Goal: Task Accomplishment & Management: Complete application form

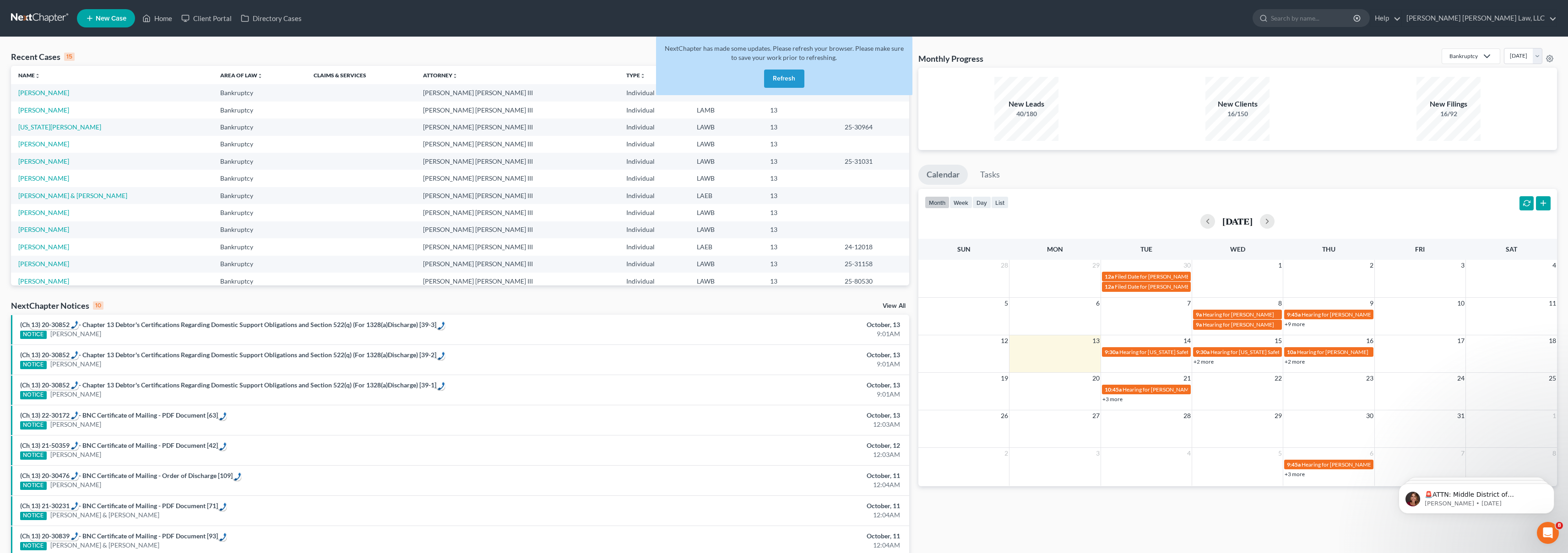
click at [32, 20] on link at bounding box center [40, 18] width 59 height 16
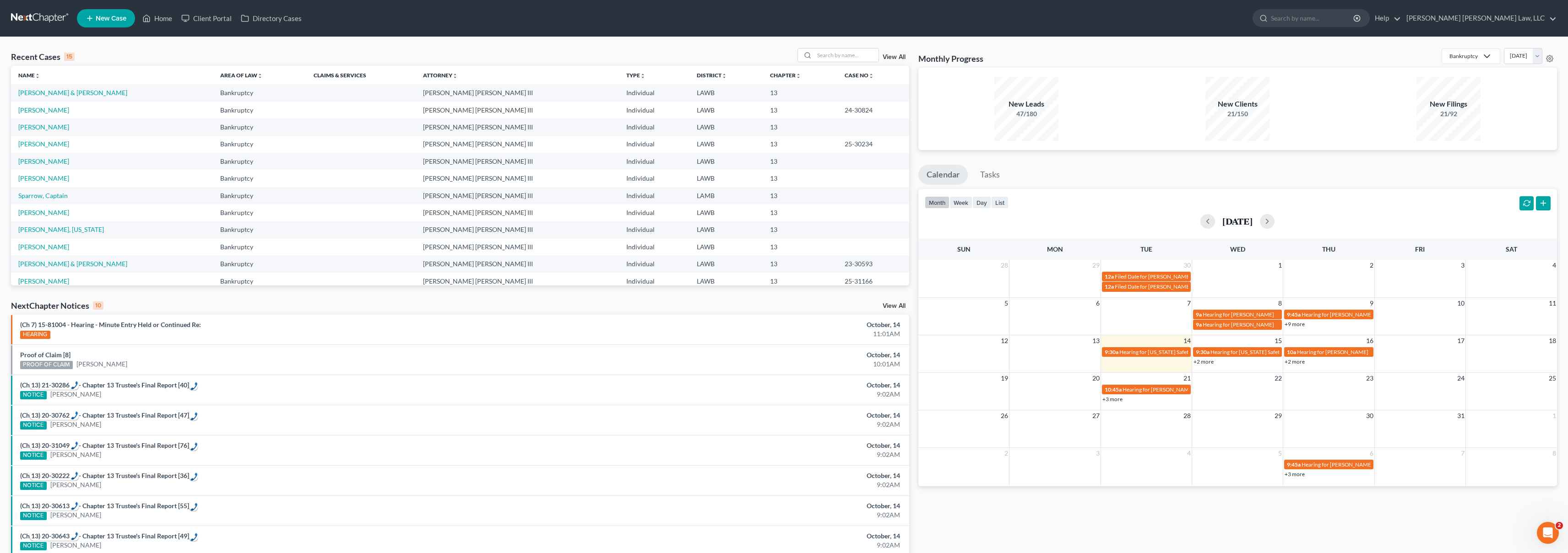
click at [37, 19] on link at bounding box center [40, 18] width 59 height 16
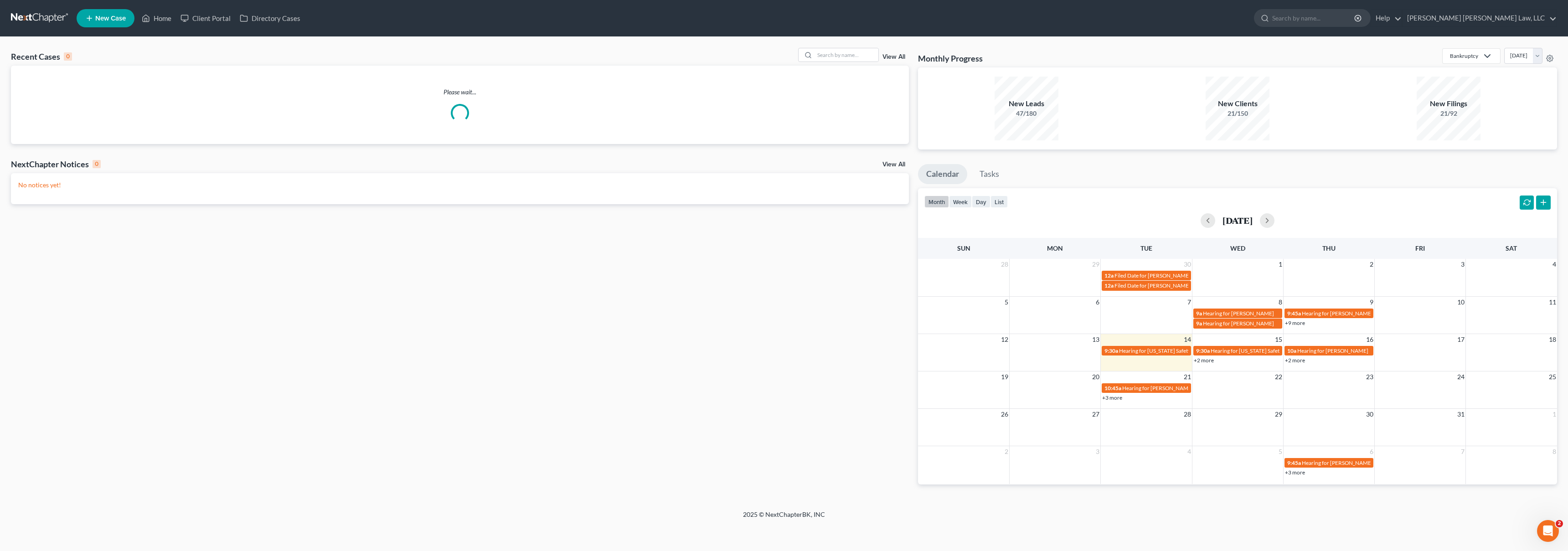
click at [109, 21] on span "New Case" at bounding box center [111, 19] width 31 height 7
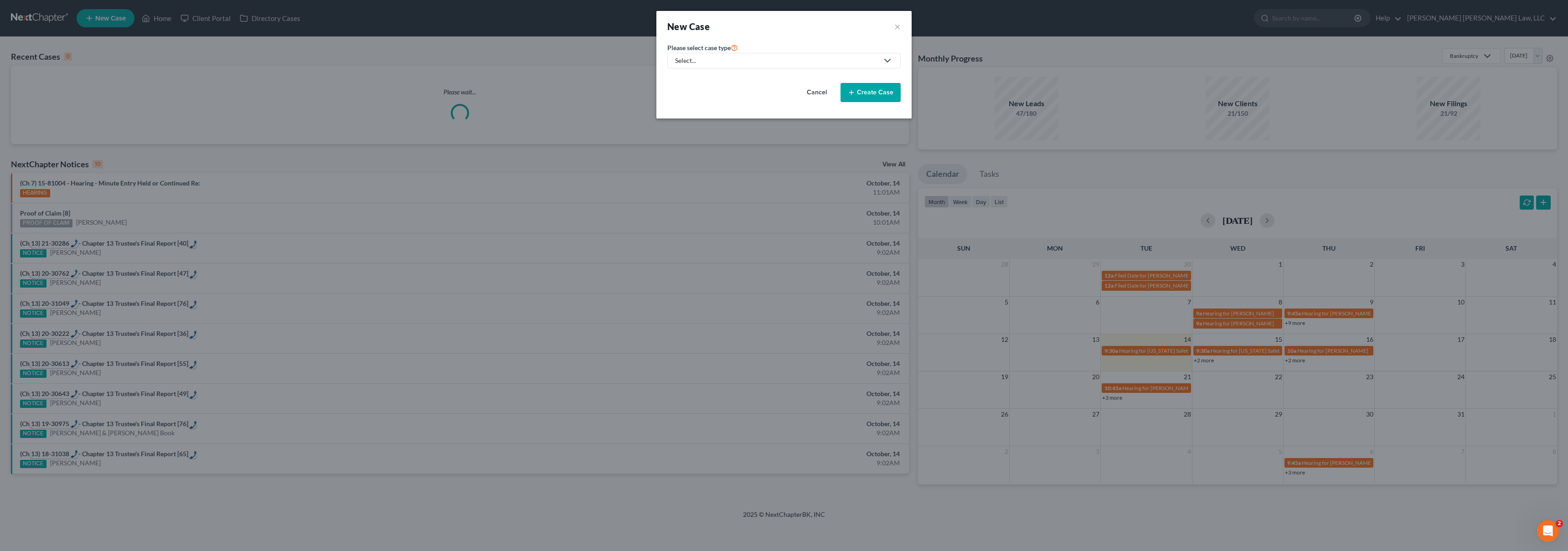
click at [764, 60] on div "Select..." at bounding box center [777, 61] width 203 height 9
click at [721, 76] on div "Bankruptcy" at bounding box center [717, 78] width 81 height 9
select select "36"
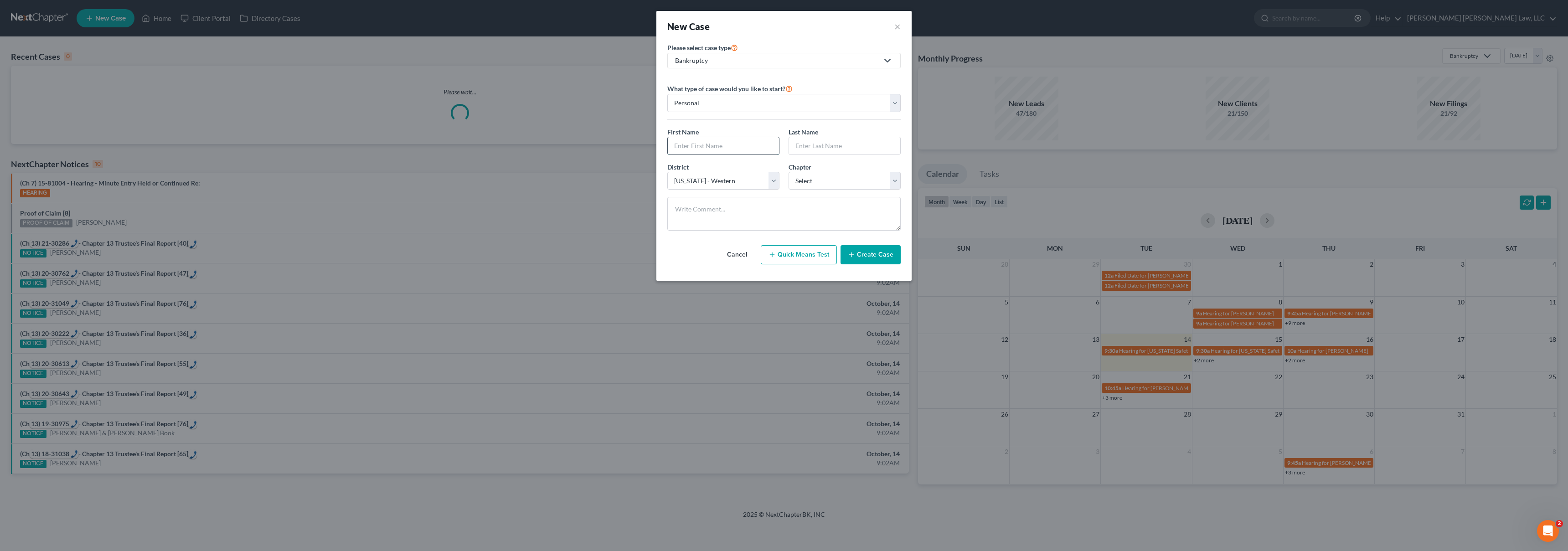
click at [737, 145] on input "text" at bounding box center [724, 145] width 111 height 17
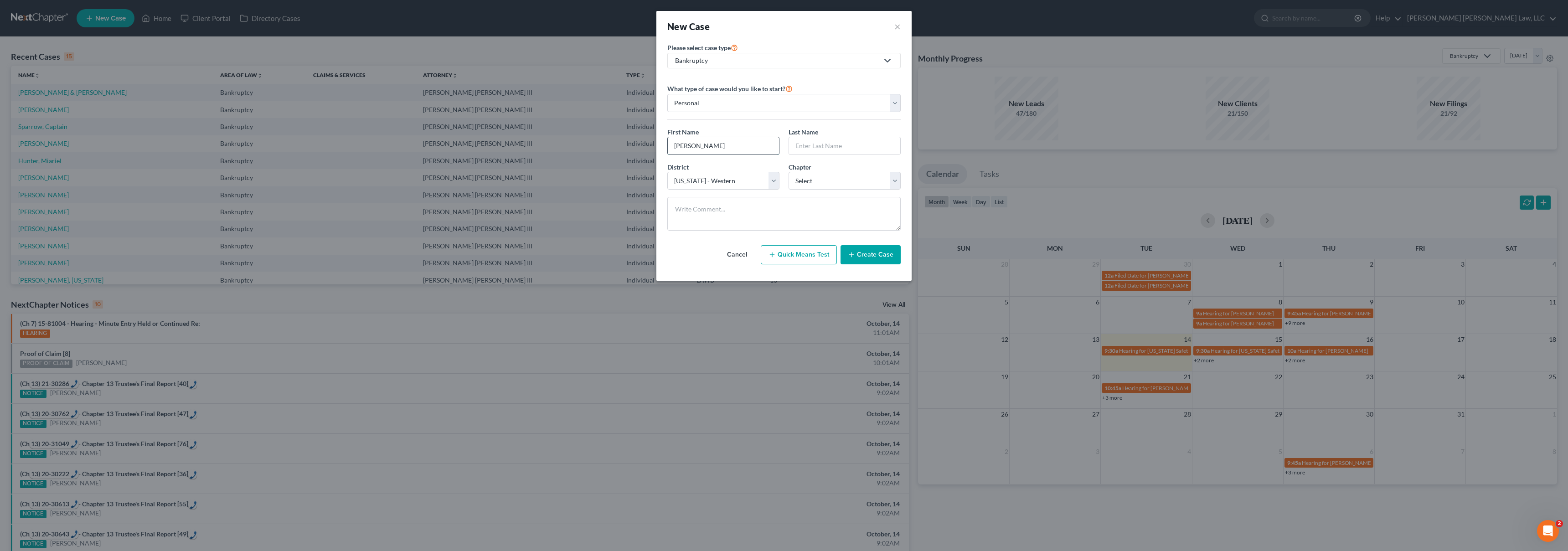
type input "Sonya"
type input "Browhow"
select select "3"
click at [864, 256] on button "Create Case" at bounding box center [871, 254] width 60 height 19
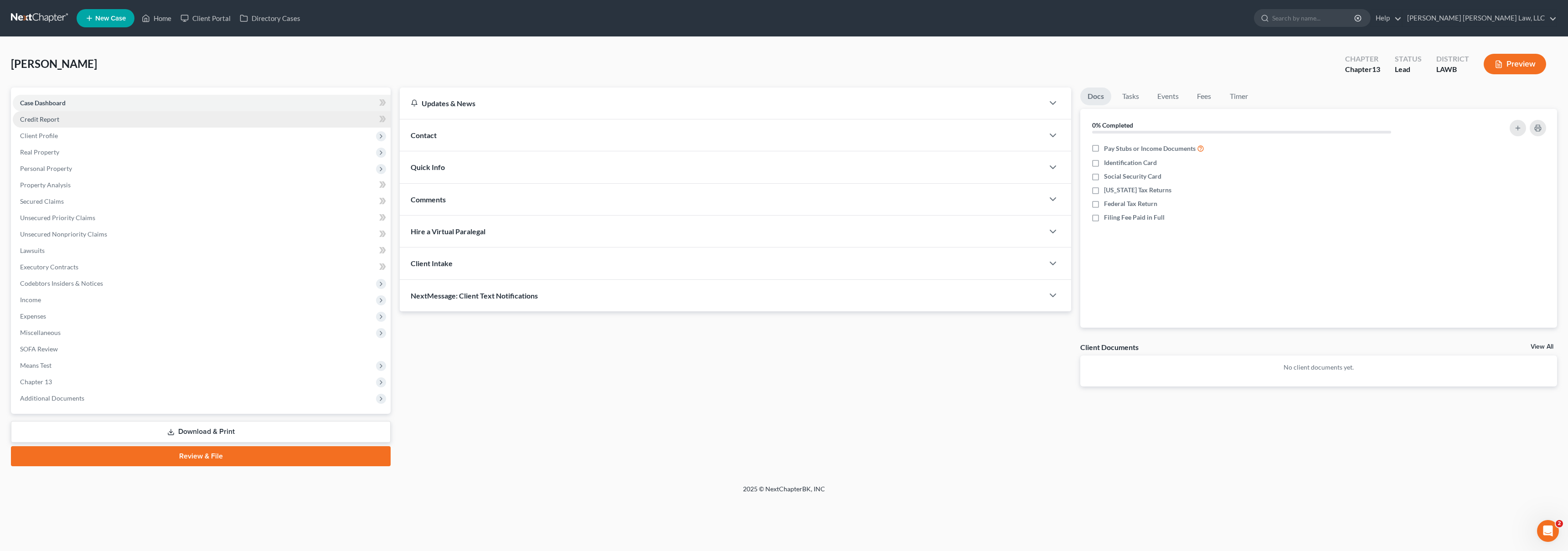
click at [48, 120] on span "Credit Report" at bounding box center [39, 119] width 39 height 8
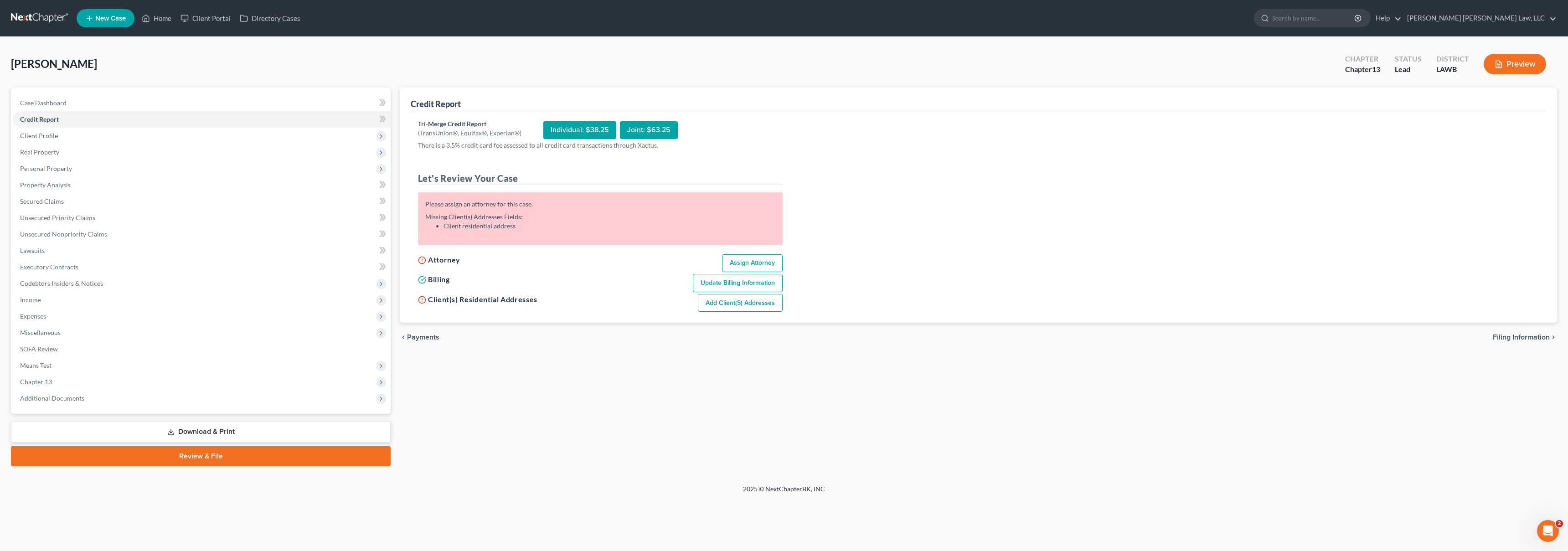
click at [736, 260] on link "Assign Attorney" at bounding box center [752, 264] width 61 height 19
select select "1"
select select "0"
select select "3"
select select "36"
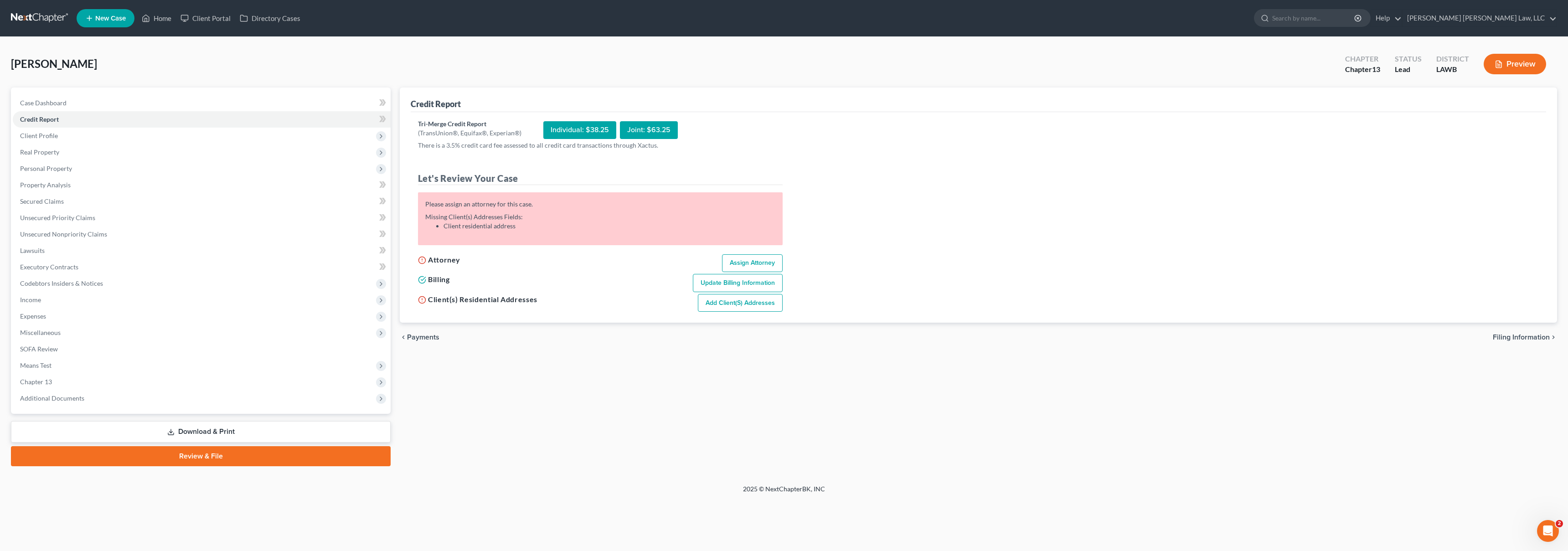
select select "19"
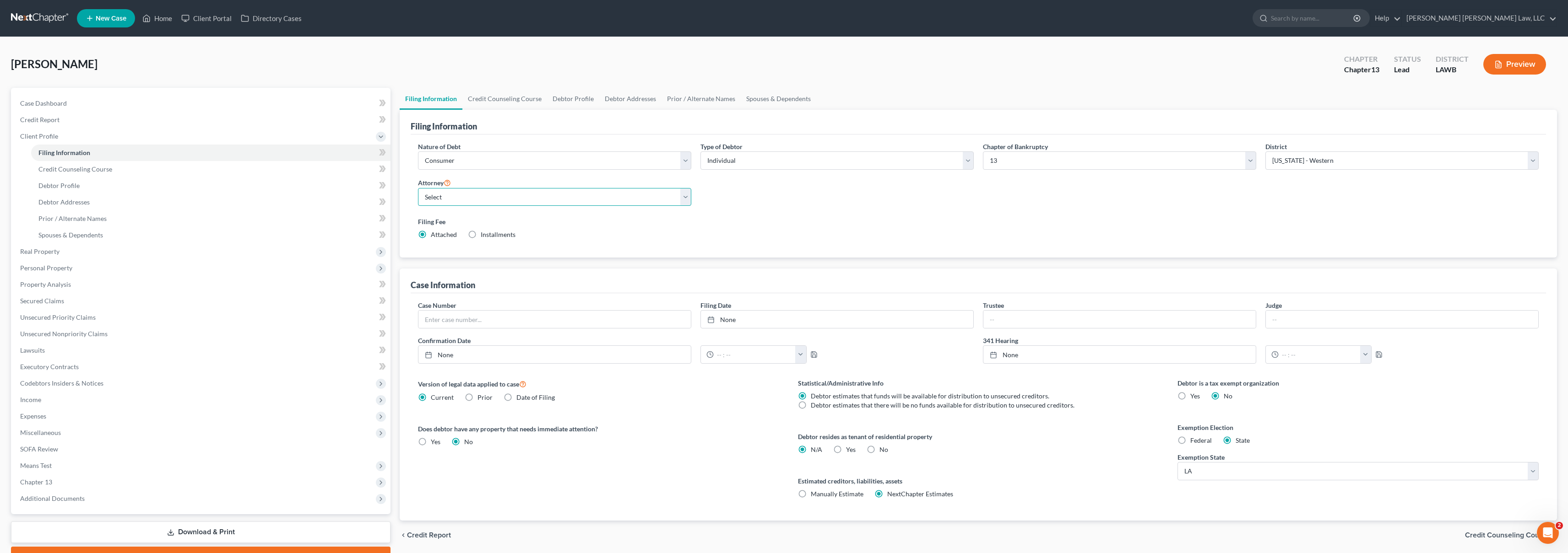
click at [514, 197] on select "Select E. Orum Young III - LAWB E. Orum Young III - LAMB E. Orum Young III - LA…" at bounding box center [555, 197] width 274 height 19
select select "0"
click at [37, 117] on span "Credit Report" at bounding box center [39, 119] width 39 height 8
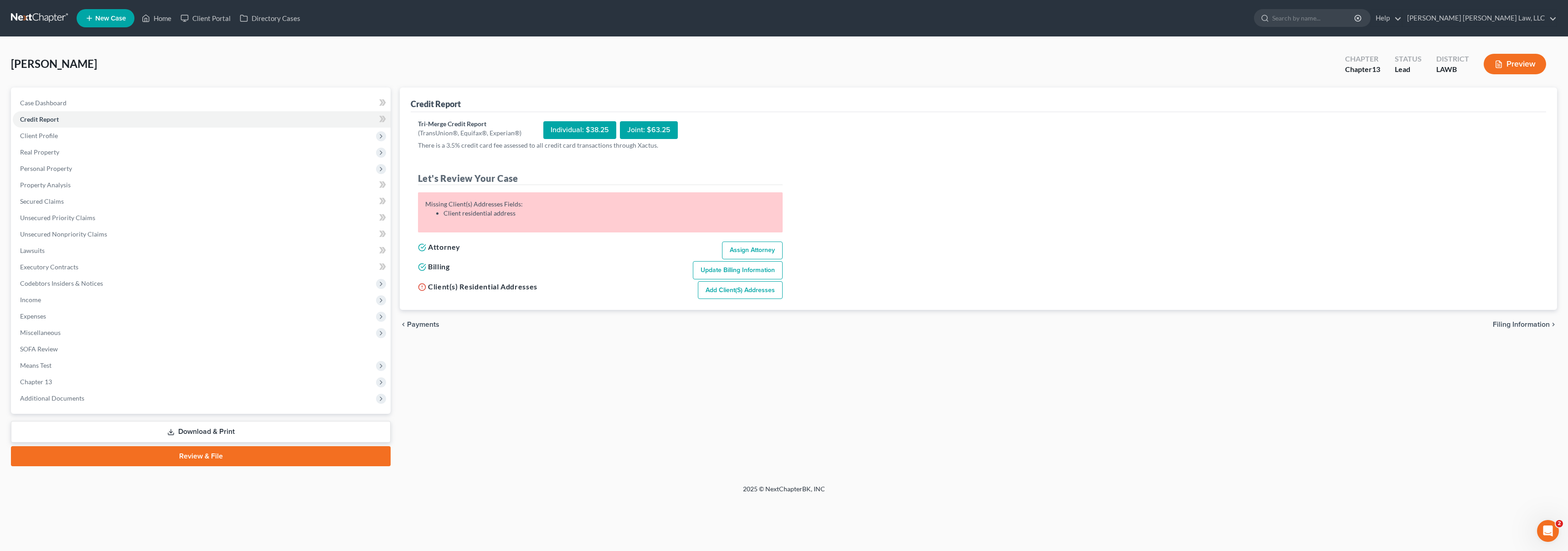
click at [714, 294] on link "Add Client(s) Addresses" at bounding box center [740, 290] width 85 height 19
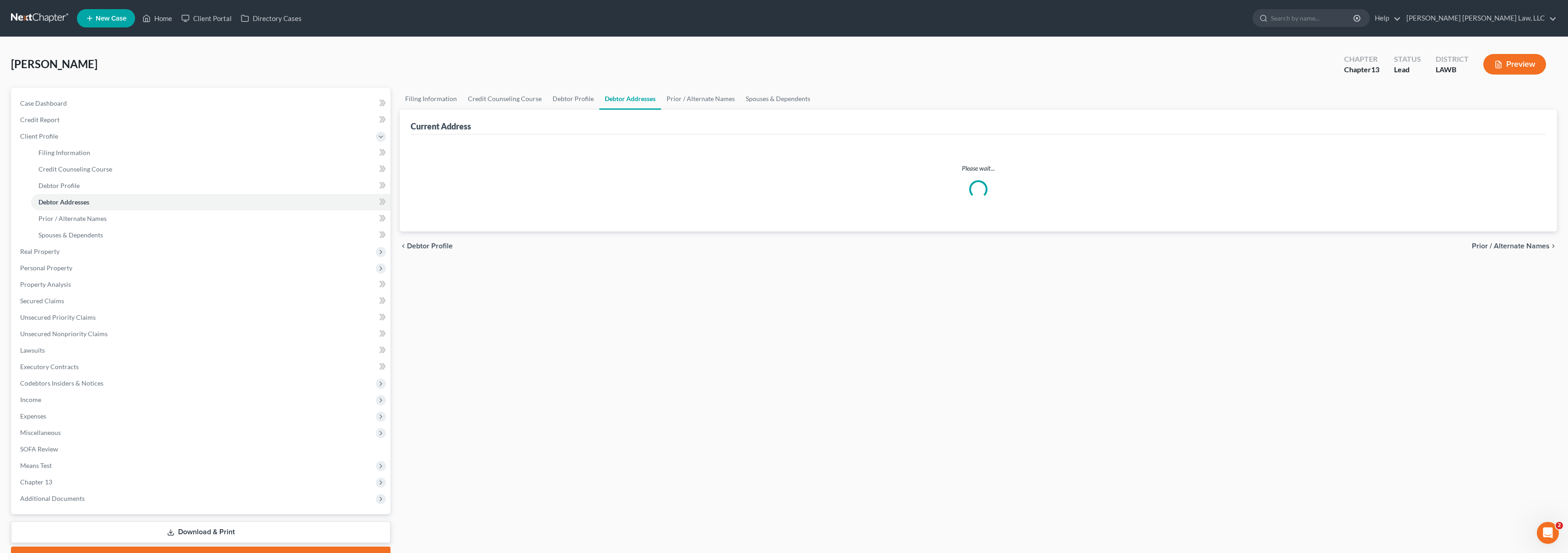
select select "0"
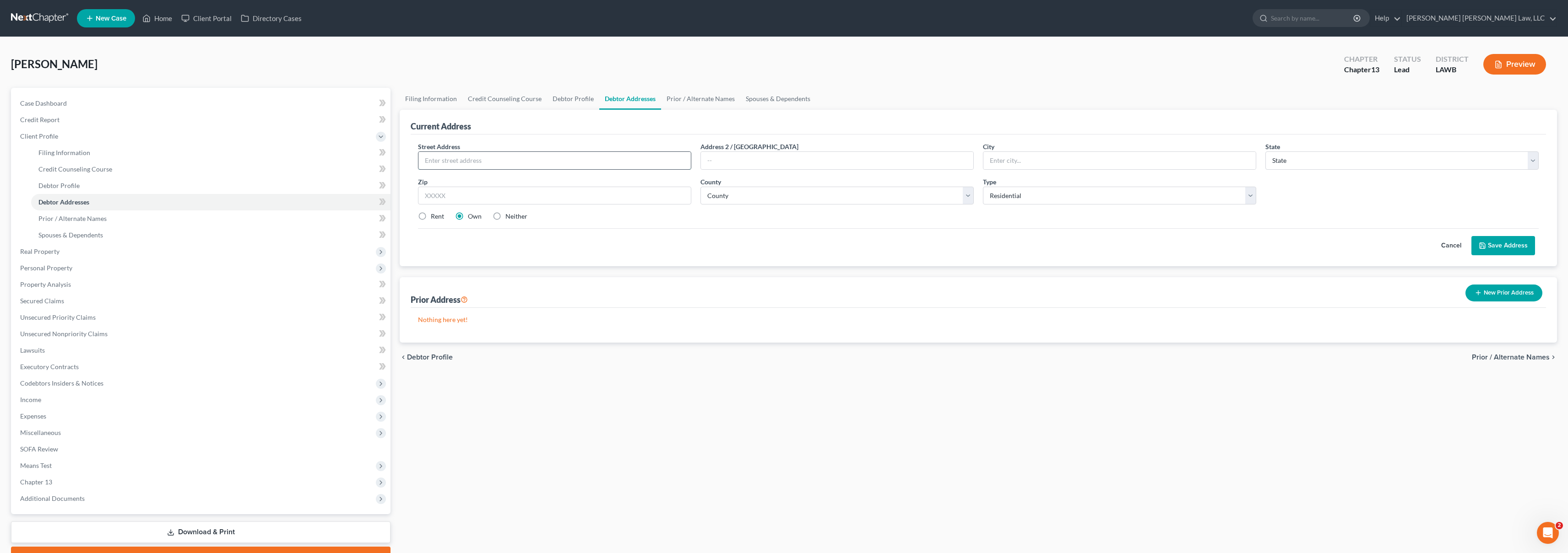
click at [541, 162] on input "text" at bounding box center [554, 160] width 272 height 17
type input "905 Parkwood Drive Apartment #D"
type input "West Monroe"
select select "19"
type input "71201"
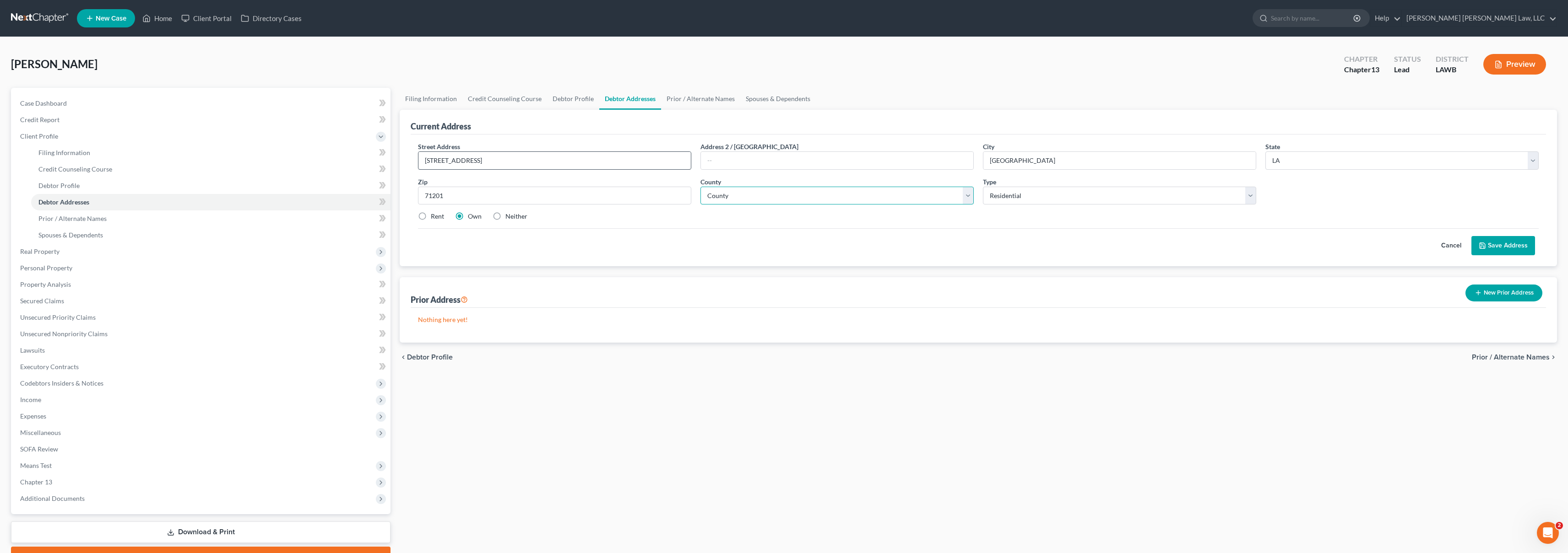
type input "Monroe"
select select "36"
click at [431, 217] on label "Rent" at bounding box center [437, 216] width 14 height 9
click at [435, 217] on input "Rent" at bounding box center [437, 215] width 6 height 6
radio input "true"
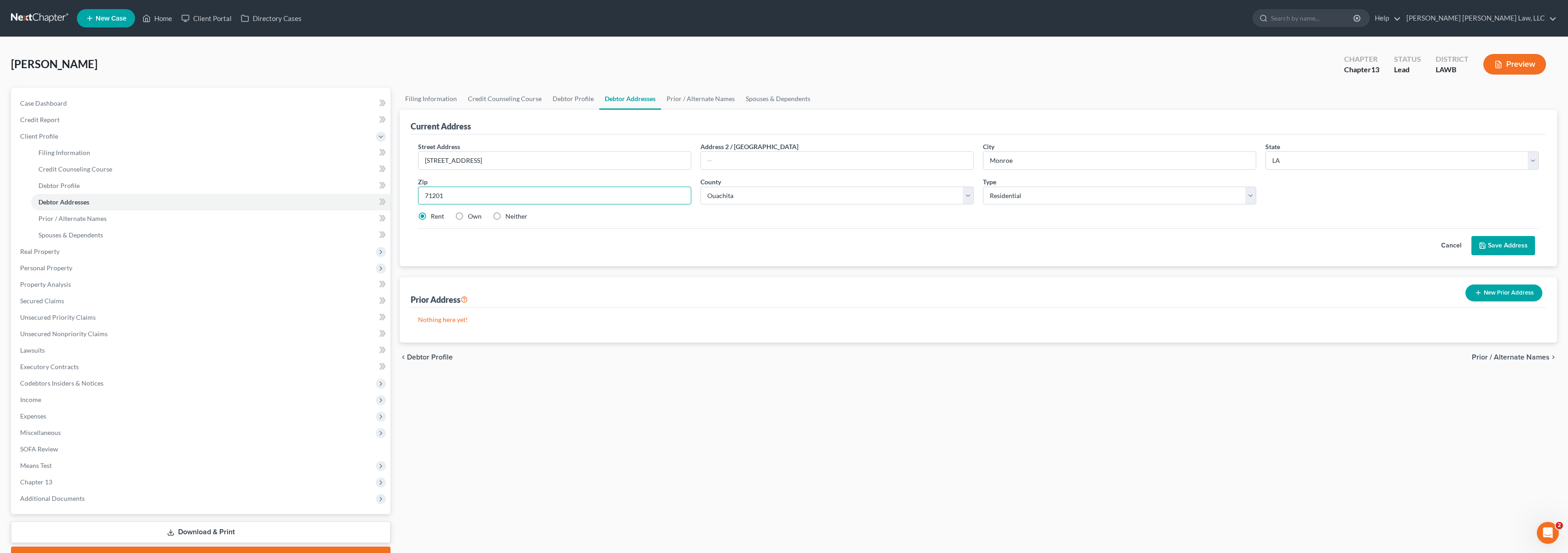
click at [454, 197] on input "71201" at bounding box center [555, 196] width 274 height 19
type input "71291"
click at [572, 160] on input "905 Parkwood Drive Apartment #D" at bounding box center [554, 160] width 272 height 17
type input "West Monroe"
click at [1521, 247] on button "Save Address" at bounding box center [1503, 245] width 64 height 19
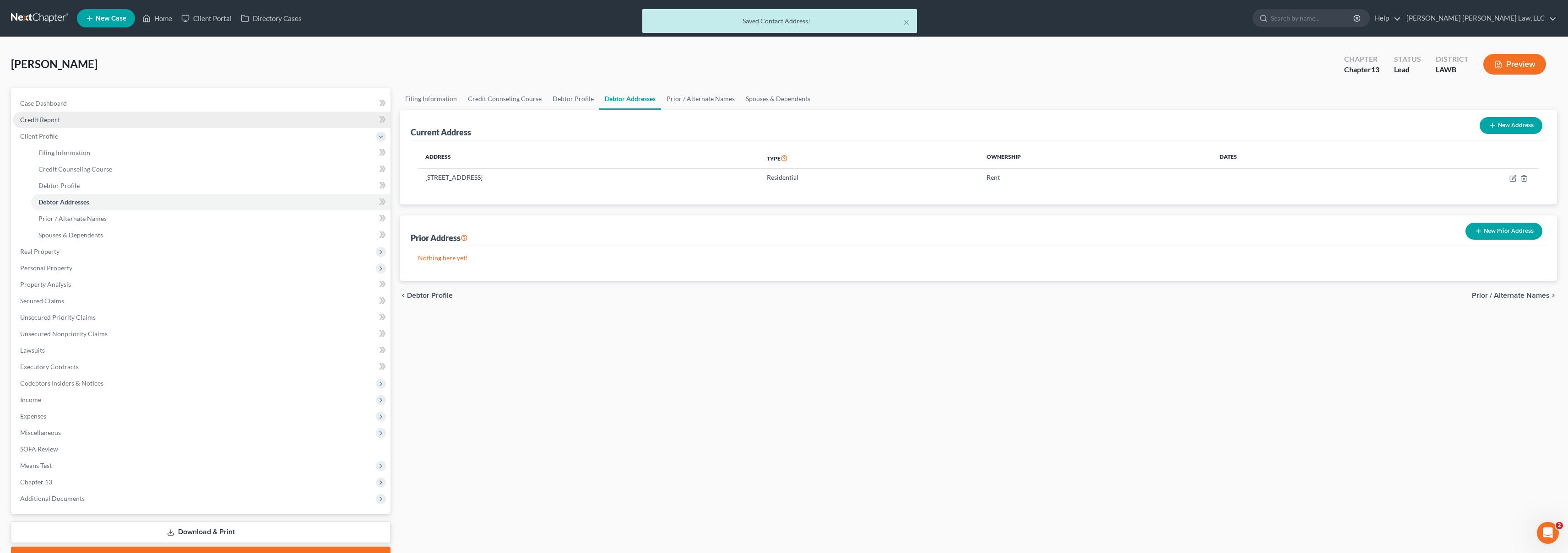
click at [59, 120] on span "Credit Report" at bounding box center [39, 119] width 39 height 8
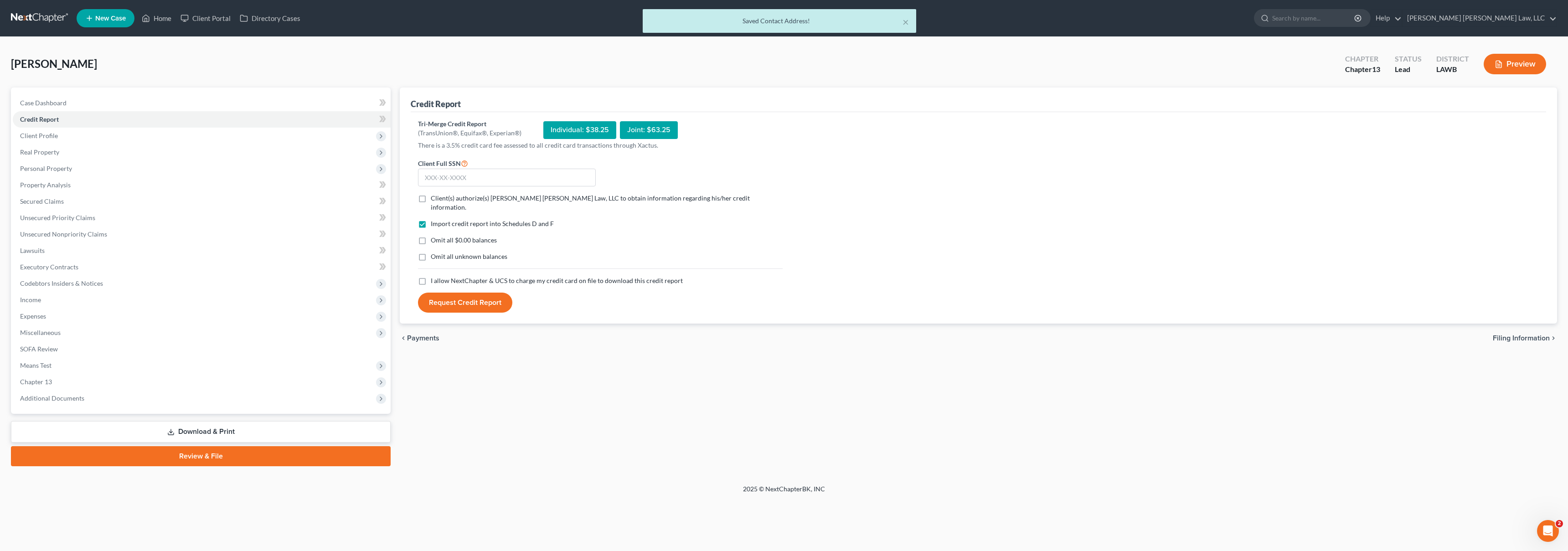
click at [431, 276] on label "I allow NextChapter & UCS to charge my credit card on file to download this cre…" at bounding box center [557, 280] width 252 height 9
click at [434, 276] on input "I allow NextChapter & UCS to charge my credit card on file to download this cre…" at bounding box center [437, 279] width 6 height 6
checkbox input "true"
click at [431, 252] on label "Omit all unknown balances" at bounding box center [468, 257] width 76 height 9
click at [434, 252] on input "Omit all unknown balances" at bounding box center [437, 255] width 6 height 6
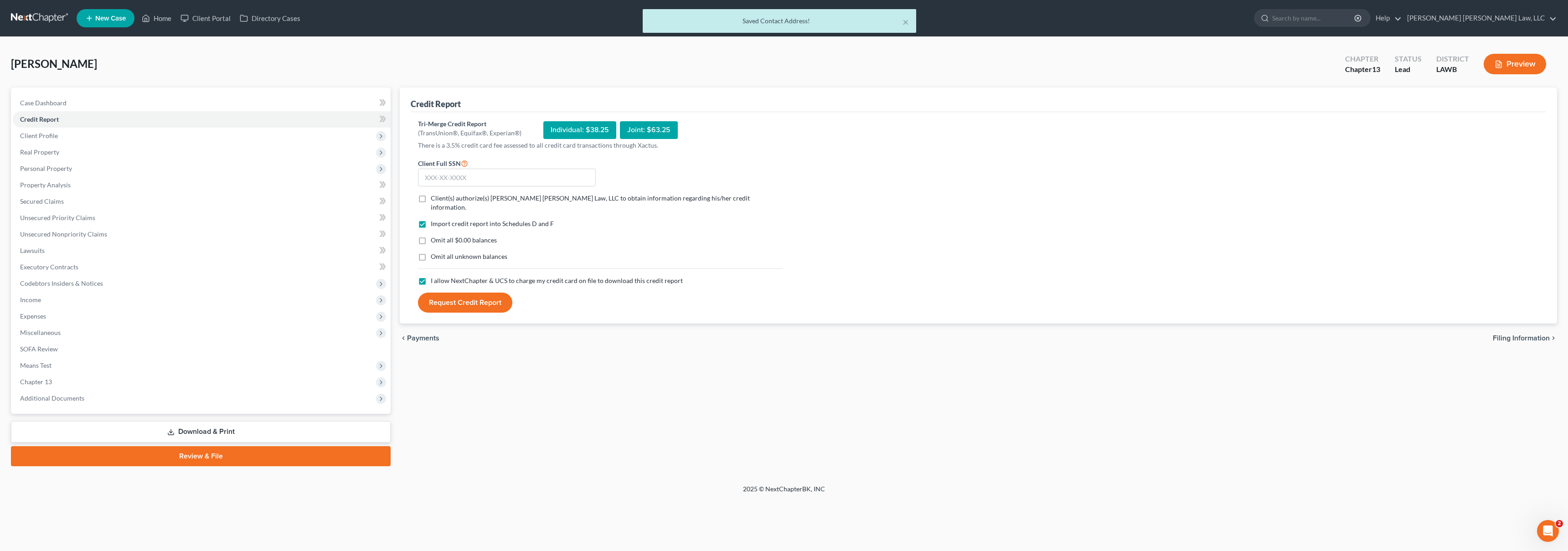
checkbox input "true"
click at [431, 236] on label "Omit all $0.00 balances" at bounding box center [463, 240] width 66 height 9
click at [434, 236] on input "Omit all $0.00 balances" at bounding box center [437, 239] width 6 height 6
checkbox input "true"
click at [431, 197] on label "Client(s) authorize(s) E. Orum Young Law, LLC to obtain information regarding h…" at bounding box center [607, 203] width 352 height 19
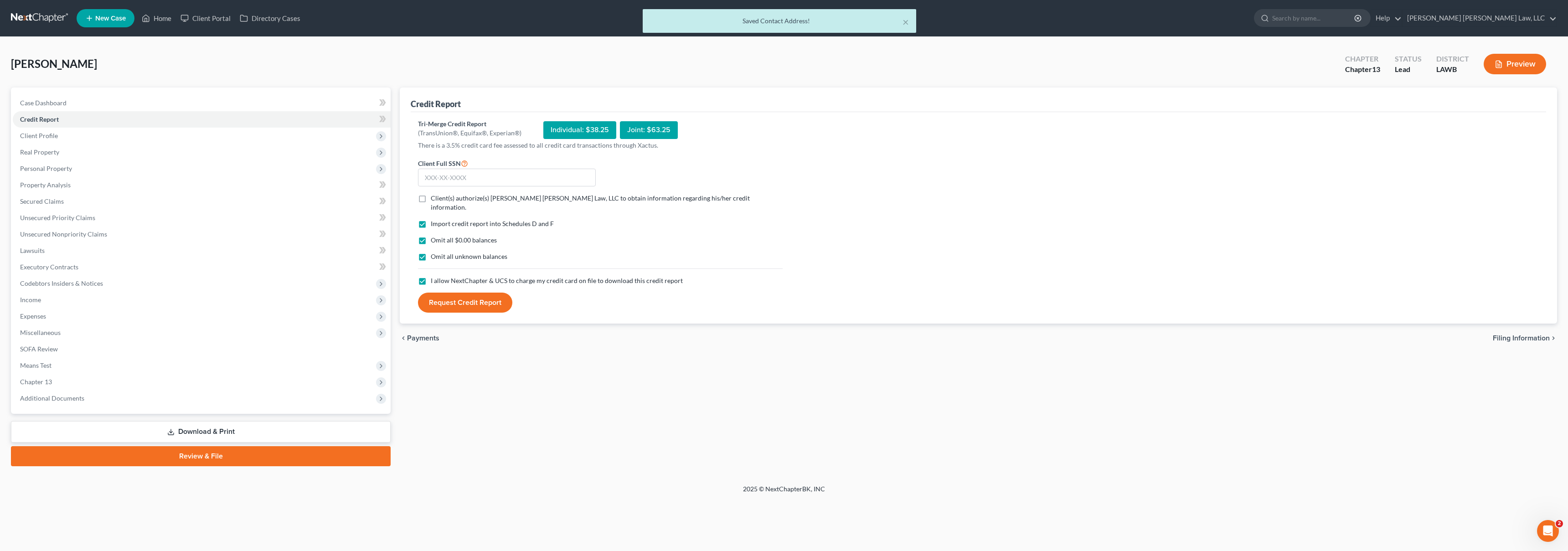
click at [434, 197] on input "Client(s) authorize(s) E. Orum Young Law, LLC to obtain information regarding h…" at bounding box center [437, 197] width 6 height 6
checkbox input "true"
click at [433, 181] on input "text" at bounding box center [506, 178] width 178 height 19
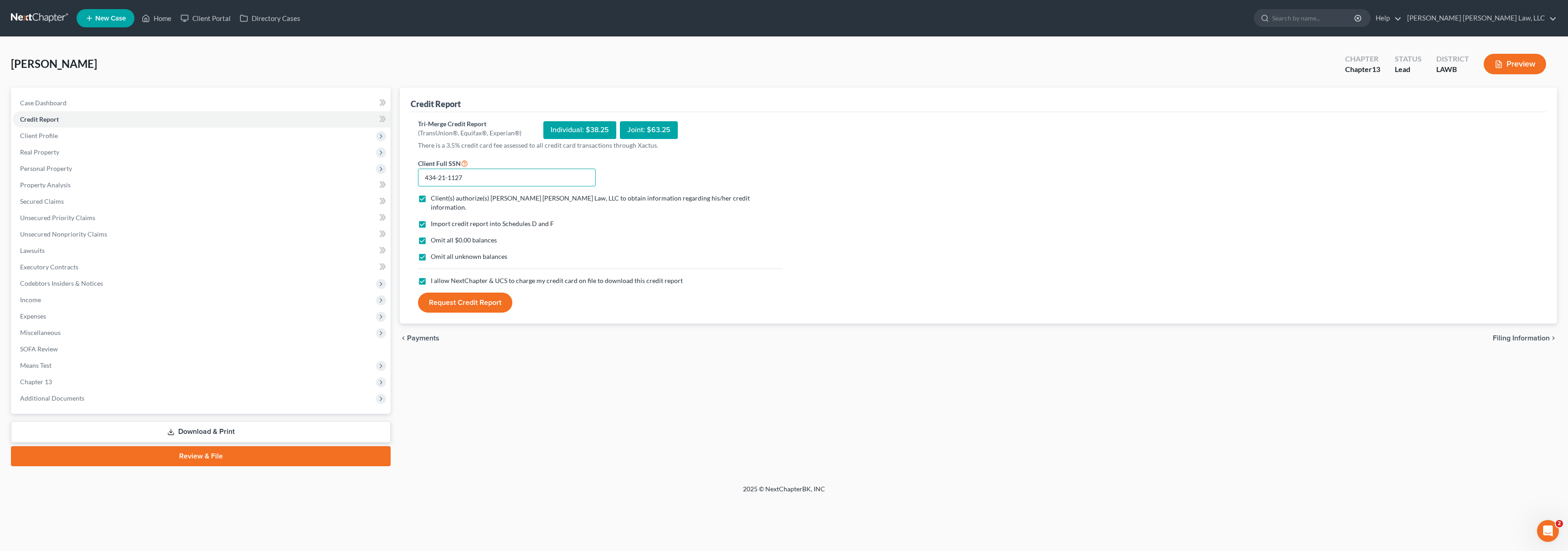
type input "434-21-1127"
click at [474, 298] on button "Request Credit Report" at bounding box center [465, 302] width 94 height 20
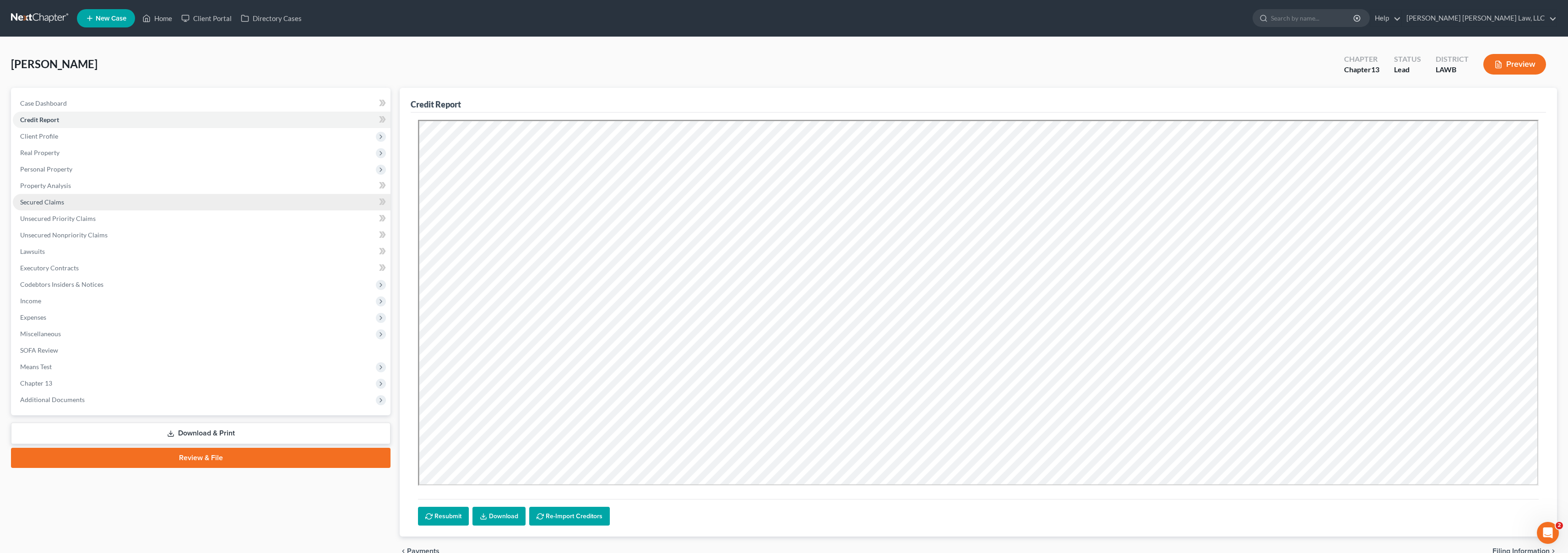
click at [87, 204] on link "Secured Claims" at bounding box center [201, 202] width 377 height 16
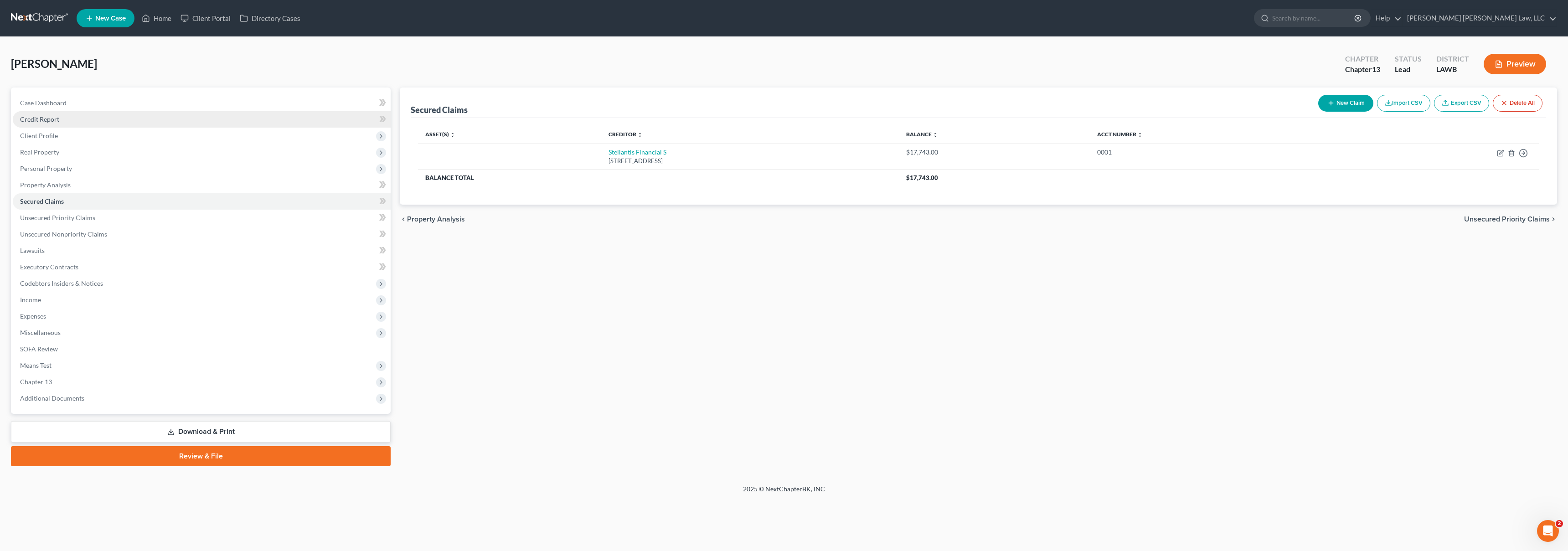
click at [78, 118] on link "Credit Report" at bounding box center [202, 119] width 378 height 16
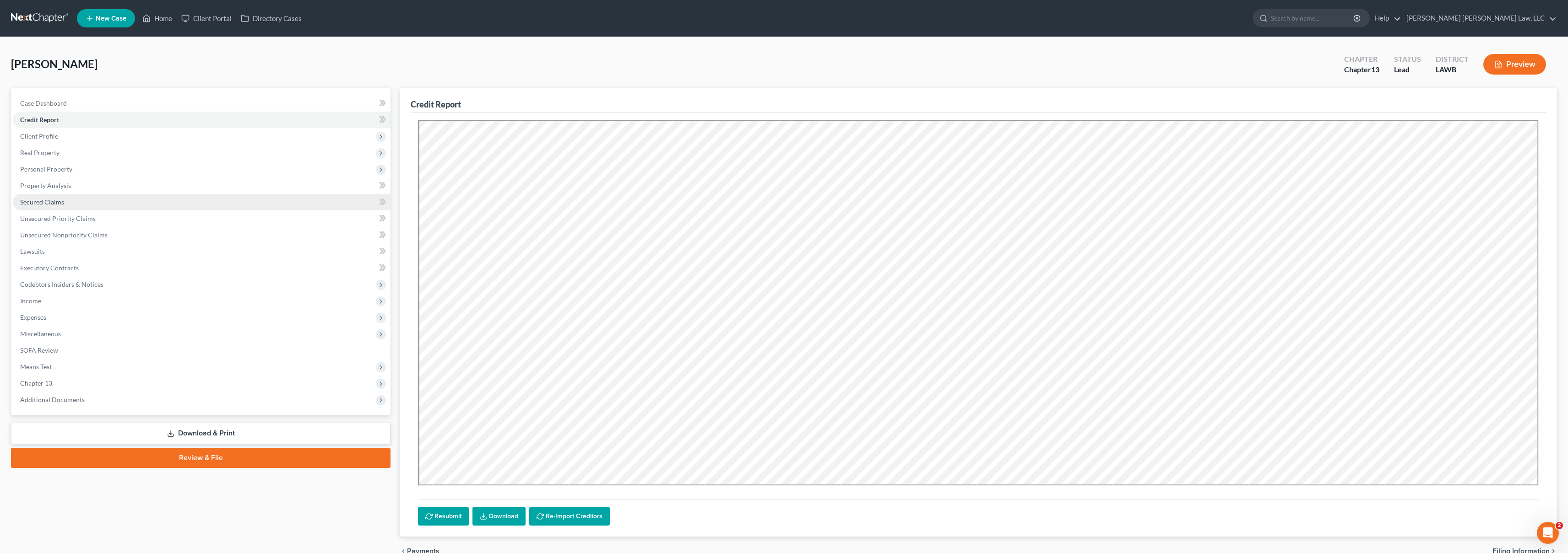
click at [74, 206] on link "Secured Claims" at bounding box center [201, 202] width 377 height 16
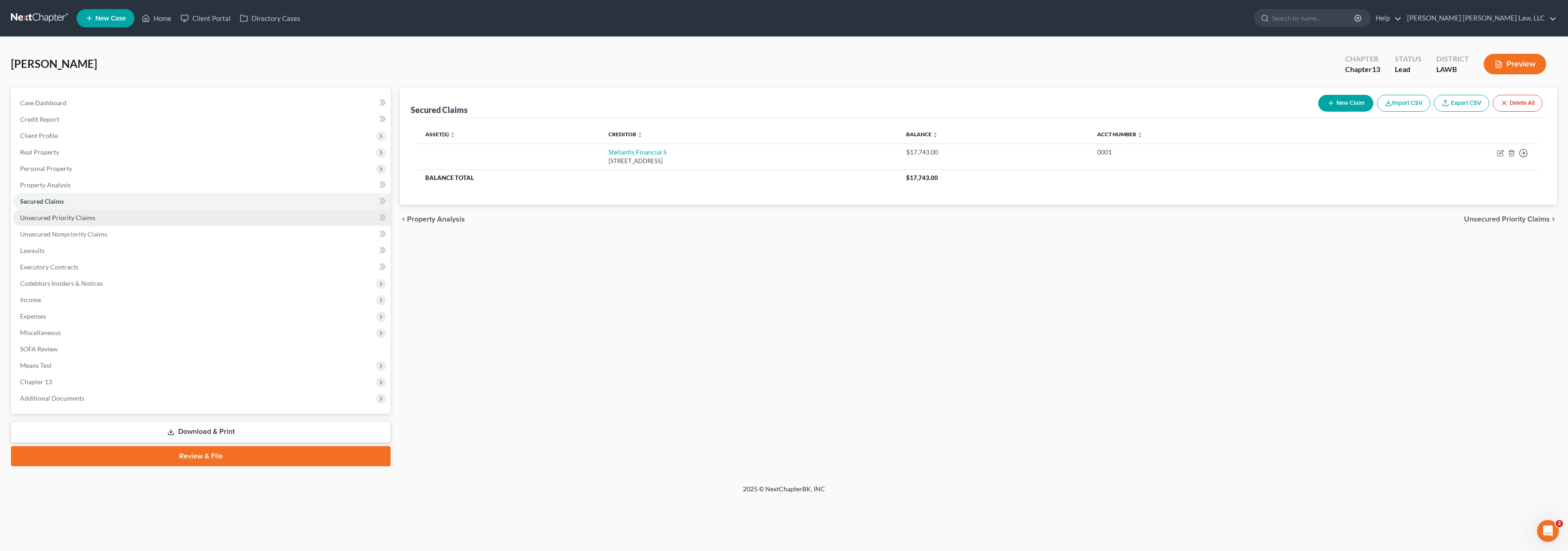
click at [81, 215] on span "Unsecured Priority Claims" at bounding box center [57, 217] width 75 height 8
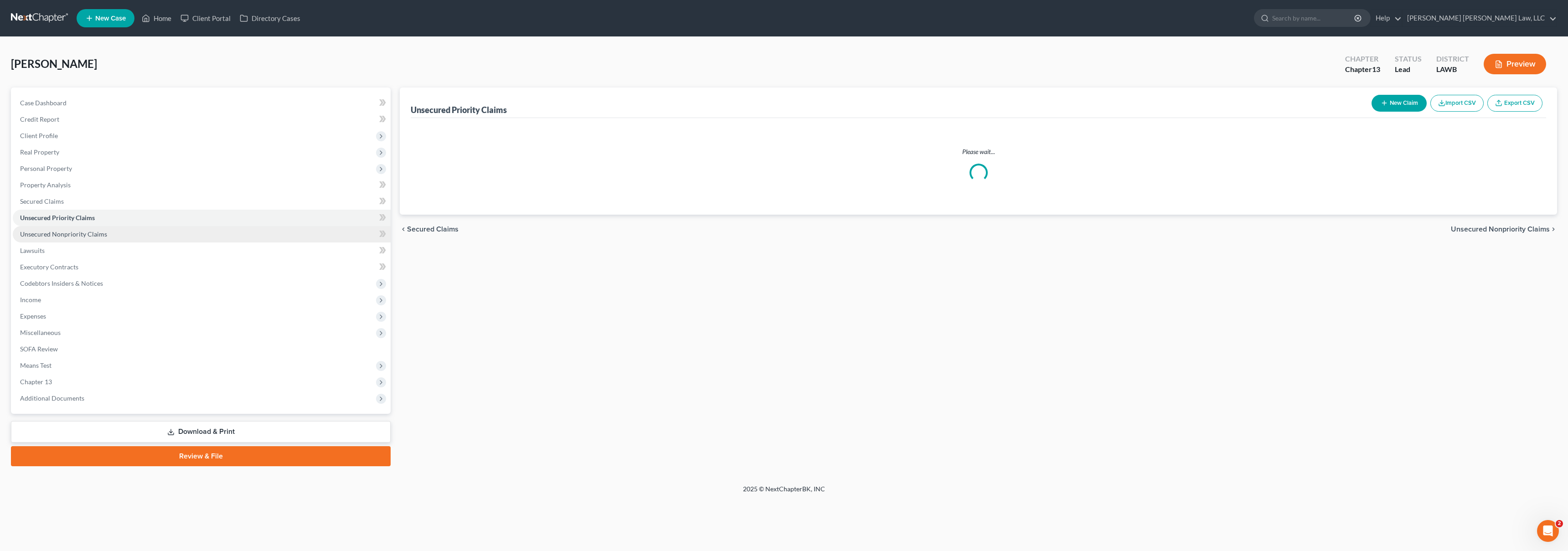
click at [83, 231] on span "Unsecured Nonpriority Claims" at bounding box center [63, 234] width 87 height 8
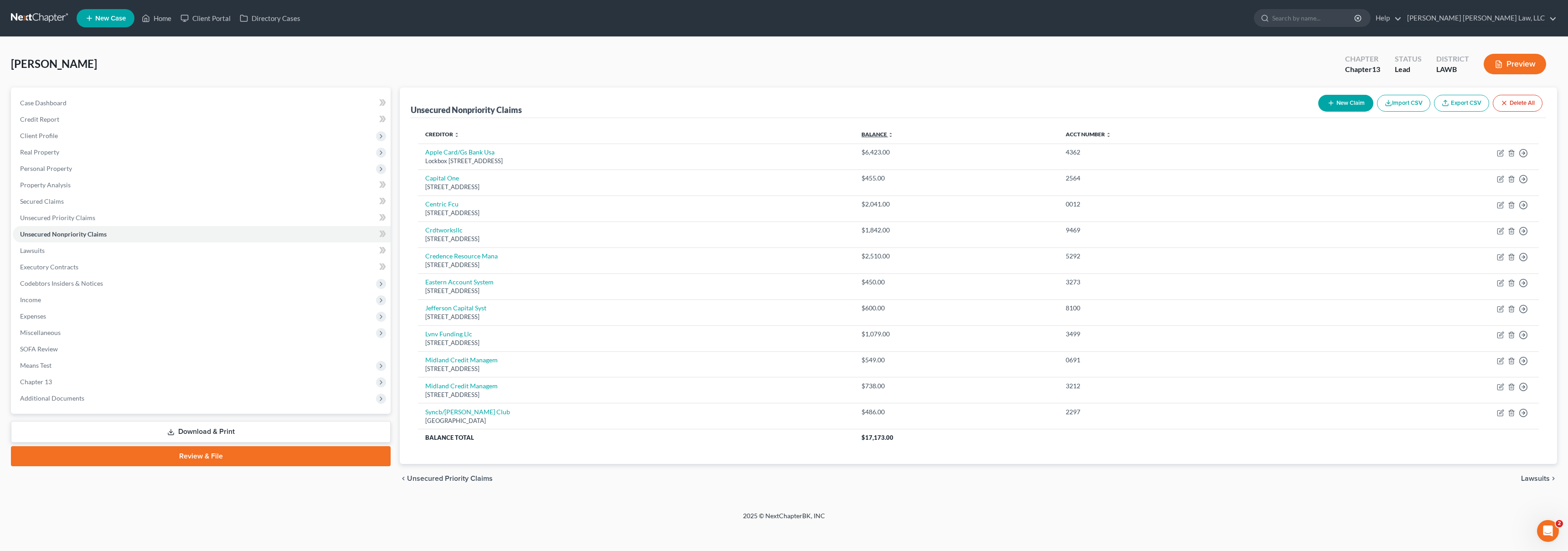
click at [893, 135] on link "Balance expand_more expand_less unfold_more" at bounding box center [877, 134] width 32 height 7
